Goal: Transaction & Acquisition: Obtain resource

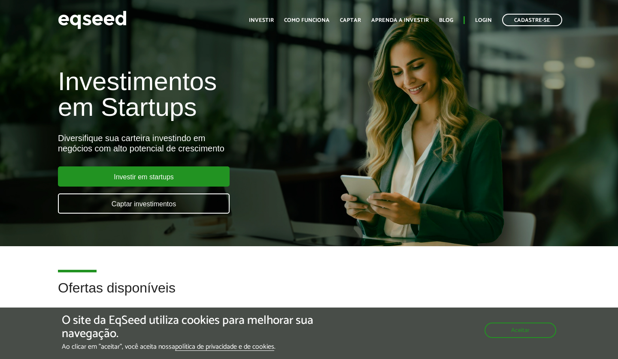
click at [265, 282] on h2 "Ofertas disponíveis" at bounding box center [309, 295] width 502 height 28
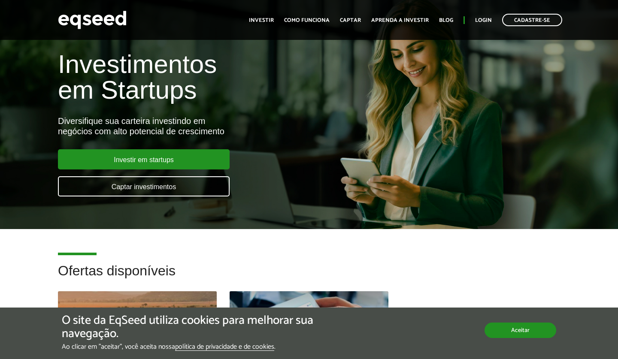
click at [543, 332] on button "Aceitar" at bounding box center [521, 330] width 72 height 15
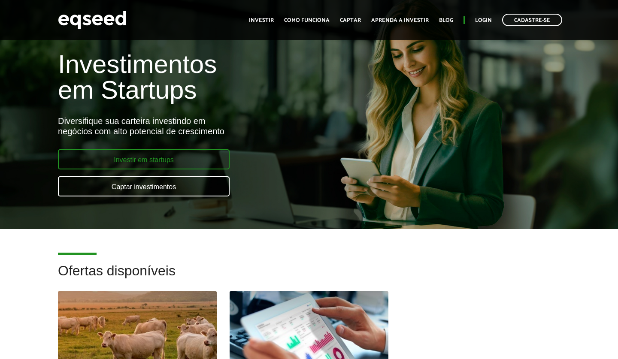
click at [176, 159] on link "Investir em startups" at bounding box center [144, 159] width 172 height 20
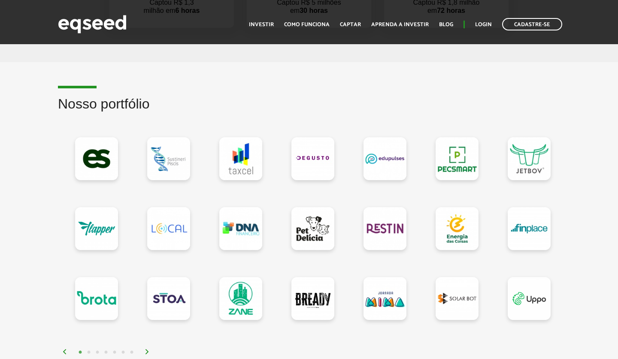
scroll to position [739, 0]
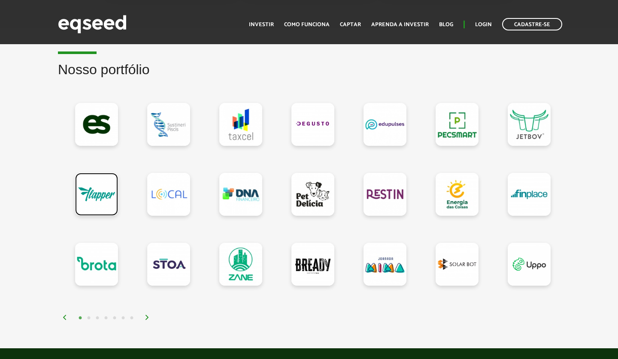
click at [91, 198] on link at bounding box center [96, 194] width 43 height 43
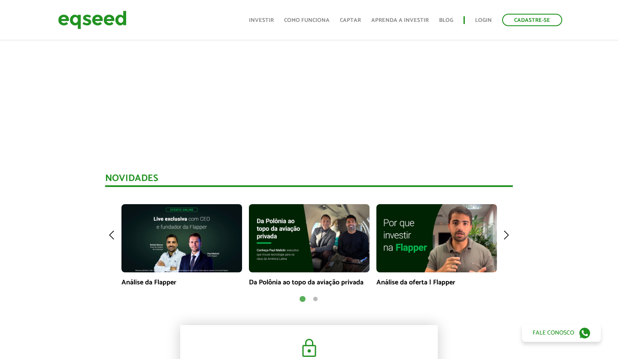
scroll to position [532, 0]
